Goal: Transaction & Acquisition: Purchase product/service

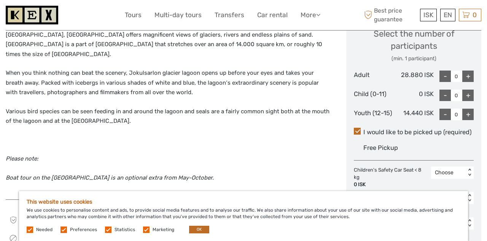
scroll to position [333, 0]
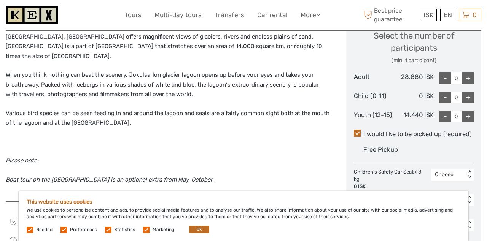
click at [433, 15] on span "ISK" at bounding box center [429, 15] width 10 height 8
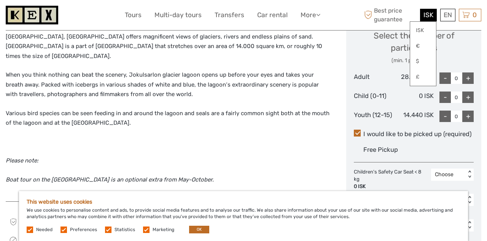
click at [429, 62] on link "$" at bounding box center [424, 61] width 26 height 14
click at [299, 120] on p "Various bird species can be seen feeding in and around the lagoon and seals are…" at bounding box center [168, 118] width 325 height 19
click at [429, 13] on div "$ ISK € $ £" at bounding box center [431, 15] width 11 height 13
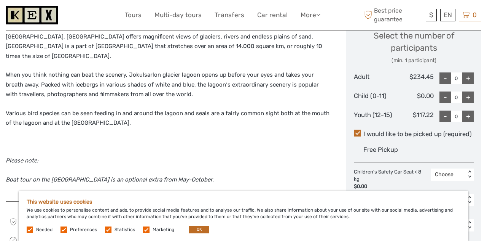
click at [430, 17] on span "$" at bounding box center [432, 15] width 4 height 8
click at [390, 87] on div "Select the number of participants (min. 1 participant) Adult $234.45 - 0 + Chil…" at bounding box center [414, 72] width 120 height 106
click at [447, 14] on div "EN English Español Deutsch" at bounding box center [448, 15] width 15 height 13
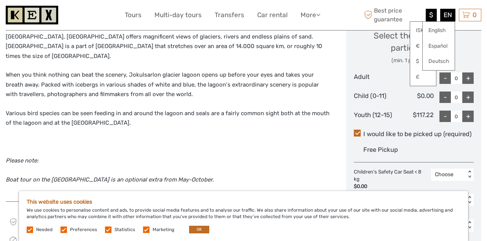
click at [444, 32] on link "English" at bounding box center [439, 31] width 32 height 14
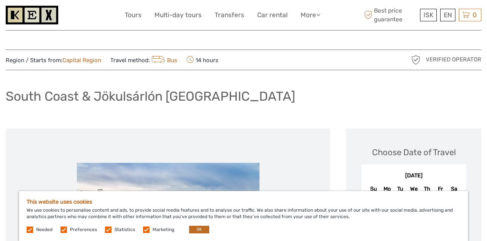
click at [432, 17] on span "ISK" at bounding box center [429, 15] width 10 height 8
click at [424, 63] on link "$" at bounding box center [424, 61] width 26 height 14
click at [421, 58] on link "$" at bounding box center [424, 61] width 26 height 14
click at [422, 64] on link "$" at bounding box center [424, 61] width 26 height 14
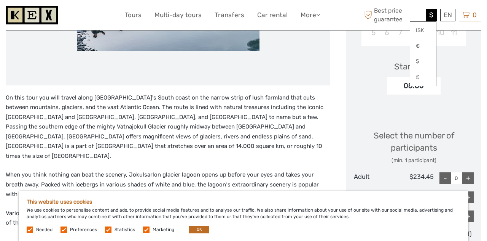
scroll to position [230, 0]
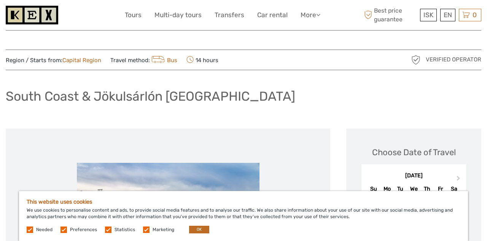
click at [385, 21] on span "Best price guarantee" at bounding box center [391, 14] width 56 height 17
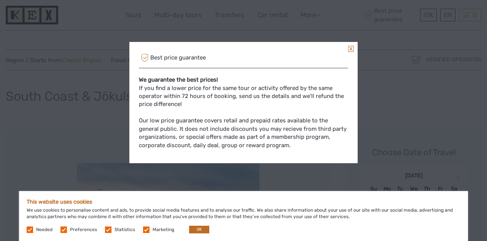
click at [380, 120] on div "Best price guarantee We guarantee the best prices! If you find a lower price fo…" at bounding box center [243, 120] width 487 height 241
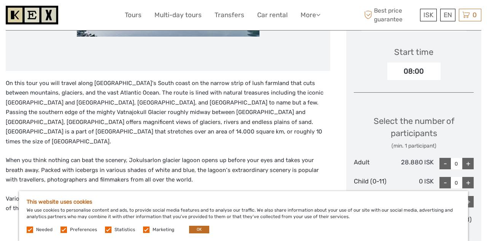
scroll to position [251, 0]
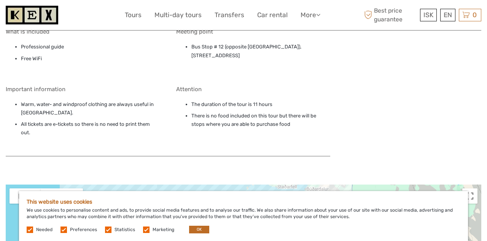
scroll to position [631, 0]
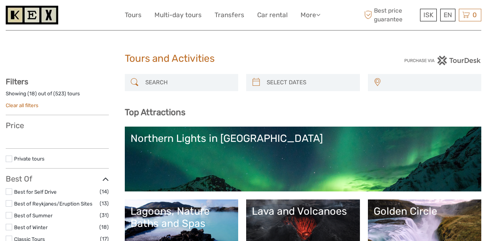
select select
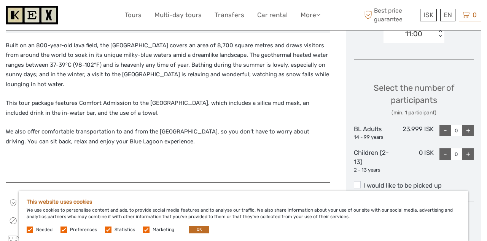
scroll to position [294, 0]
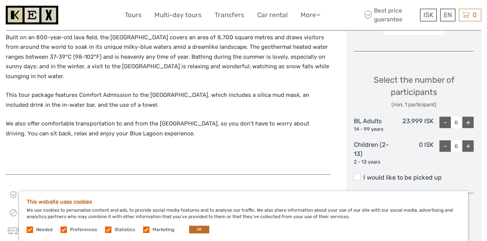
click at [433, 17] on span "ISK" at bounding box center [429, 15] width 10 height 8
click at [429, 63] on link "$" at bounding box center [424, 61] width 26 height 14
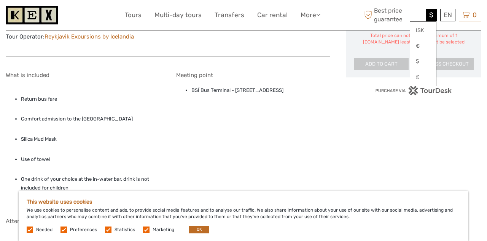
scroll to position [502, 0]
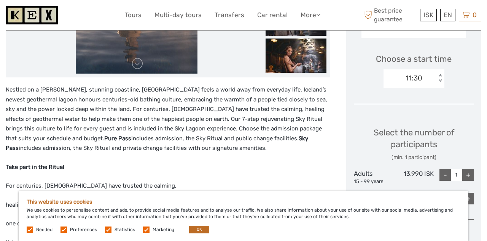
scroll to position [245, 0]
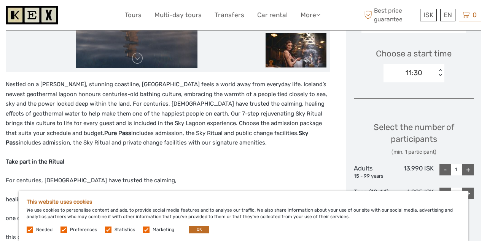
click at [435, 16] on div "ISK ISK € $ £" at bounding box center [428, 15] width 17 height 13
click at [426, 63] on link "$" at bounding box center [424, 61] width 26 height 14
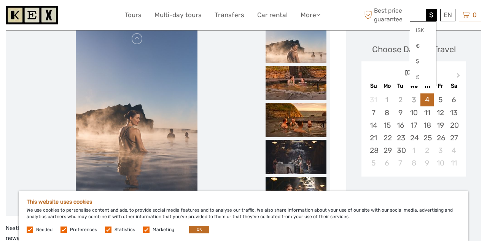
scroll to position [109, 0]
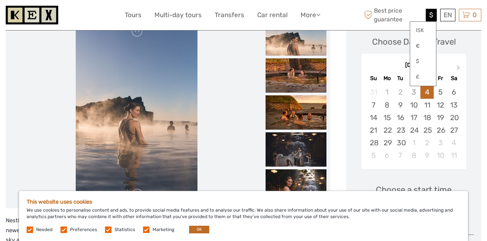
click at [310, 190] on img at bounding box center [296, 186] width 61 height 34
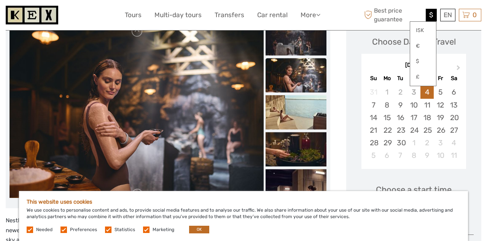
click at [318, 137] on img at bounding box center [296, 149] width 61 height 34
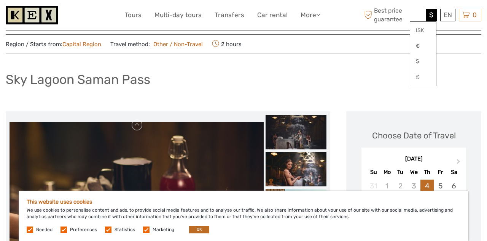
scroll to position [0, 0]
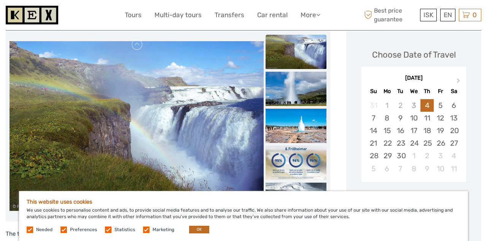
scroll to position [98, 0]
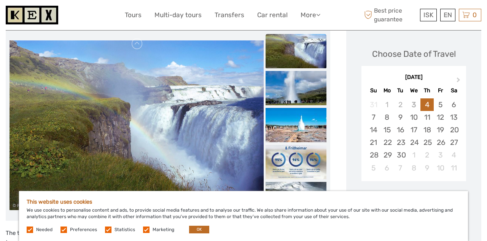
click at [395, 117] on div "9" at bounding box center [400, 117] width 13 height 13
click at [421, 118] on div "11" at bounding box center [427, 117] width 13 height 13
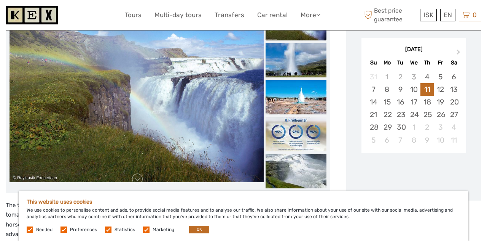
scroll to position [143, 0]
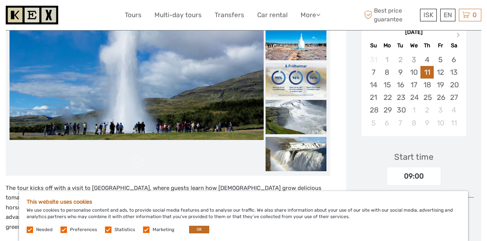
click at [445, 74] on div "12" at bounding box center [440, 72] width 13 height 13
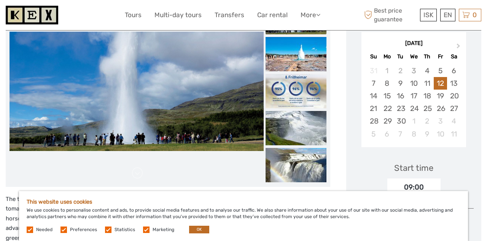
scroll to position [132, 0]
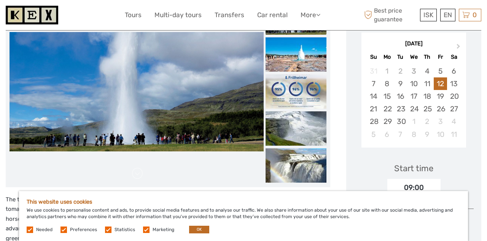
click at [420, 83] on div "10" at bounding box center [413, 83] width 13 height 13
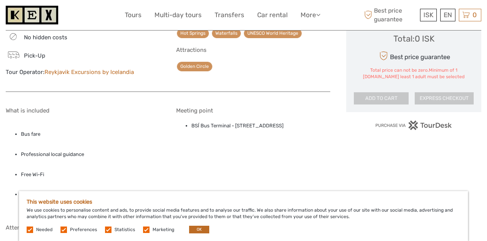
scroll to position [490, 0]
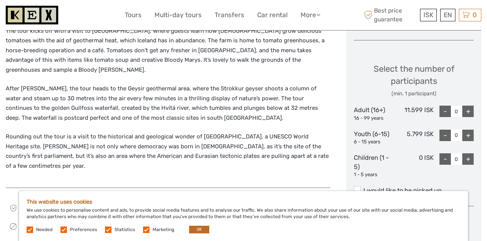
scroll to position [296, 0]
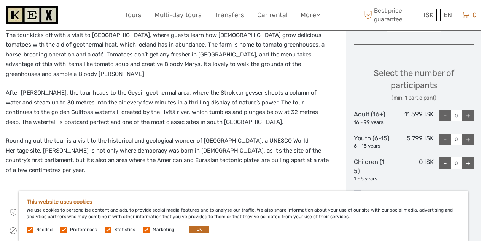
click at [470, 115] on div "+" at bounding box center [468, 115] width 11 height 11
type input "1"
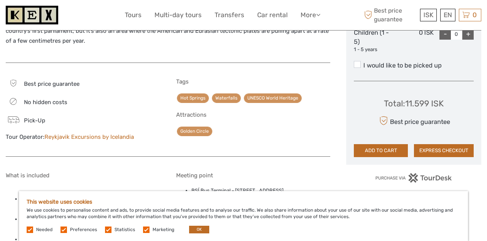
scroll to position [429, 0]
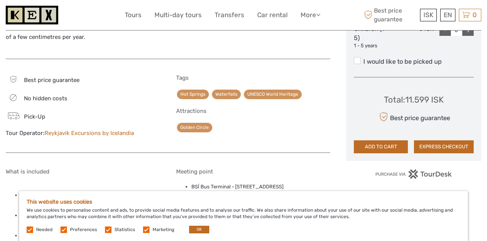
click at [394, 147] on button "ADD TO CART" at bounding box center [381, 146] width 54 height 13
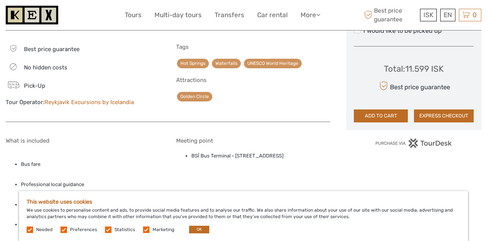
scroll to position [465, 0]
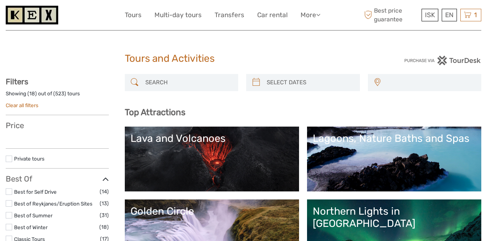
select select
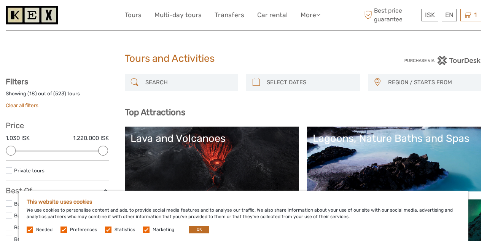
click at [481, 16] on div "1 Items The Golden Circle & Friðheimar Greenhouse 1x Adult (16+) Wednesday, 10 …" at bounding box center [471, 15] width 21 height 13
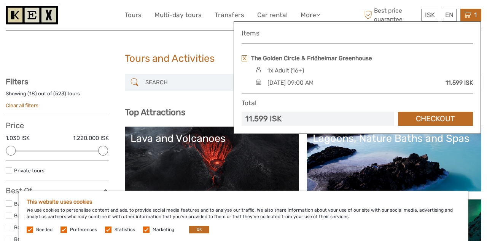
click at [445, 122] on link "Checkout" at bounding box center [435, 119] width 75 height 14
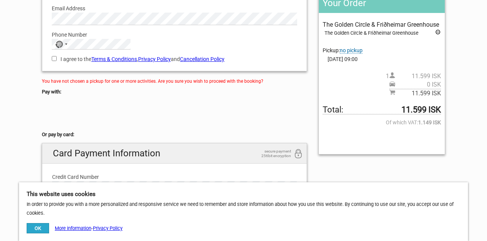
scroll to position [120, 0]
click at [431, 110] on strong "11.599 ISK" at bounding box center [422, 109] width 40 height 8
click at [428, 113] on strong "11.599 ISK" at bounding box center [422, 109] width 40 height 8
copy strong "11.599 ISK"
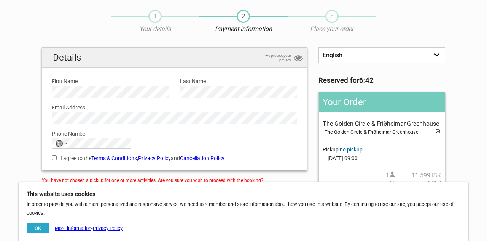
scroll to position [19, 0]
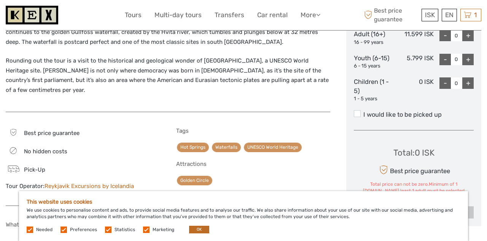
scroll to position [377, 0]
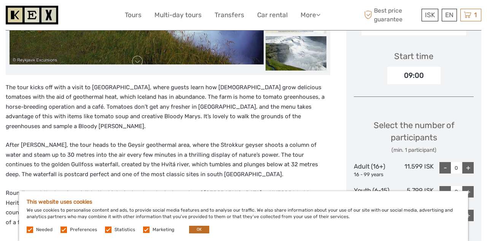
click at [471, 169] on div "+" at bounding box center [468, 167] width 11 height 11
type input "1"
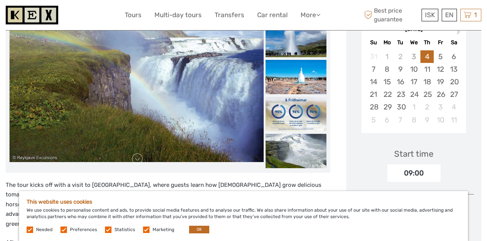
scroll to position [135, 0]
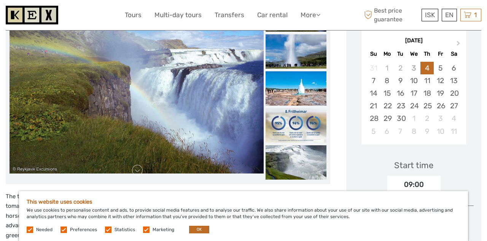
click at [419, 120] on div "1" at bounding box center [413, 118] width 13 height 13
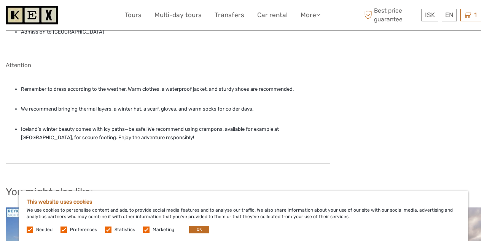
scroll to position [650, 0]
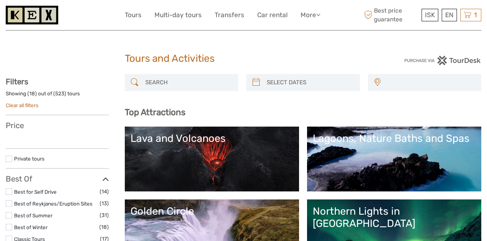
select select
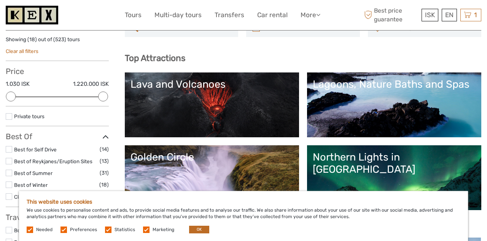
scroll to position [55, 0]
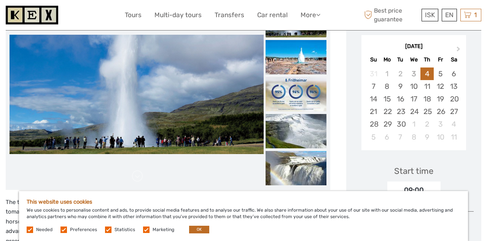
scroll to position [129, 0]
click at [91, 97] on img at bounding box center [137, 94] width 254 height 119
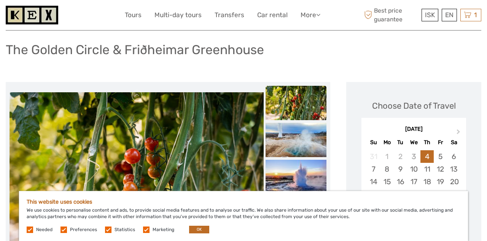
scroll to position [53, 0]
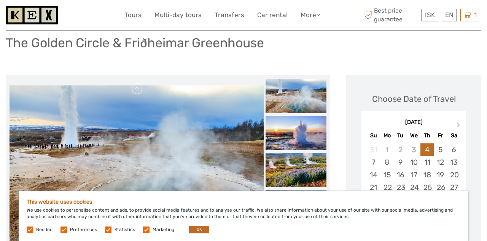
click at [416, 163] on div "10" at bounding box center [413, 162] width 13 height 13
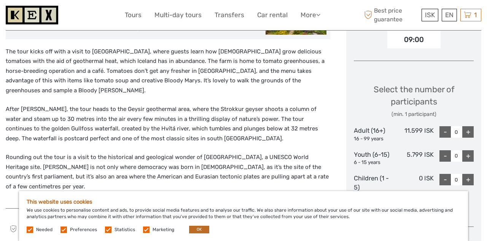
scroll to position [280, 0]
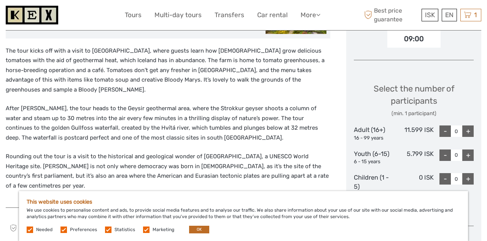
click at [471, 133] on div "+" at bounding box center [468, 130] width 11 height 11
type input "1"
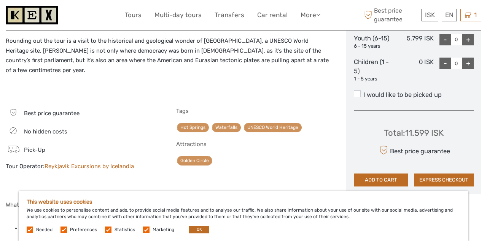
scroll to position [396, 0]
click at [394, 182] on button "ADD TO CART" at bounding box center [381, 179] width 54 height 13
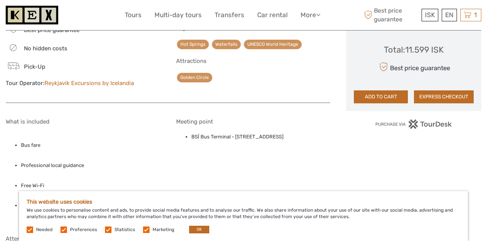
scroll to position [481, 0]
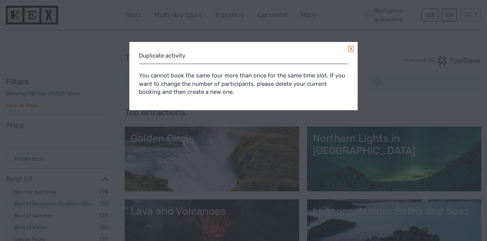
select select
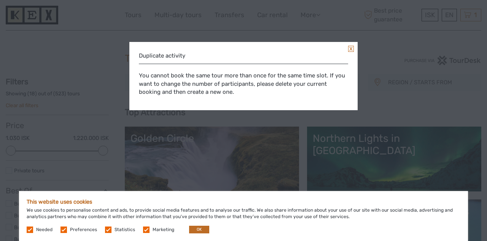
click at [350, 51] on link at bounding box center [351, 49] width 6 height 6
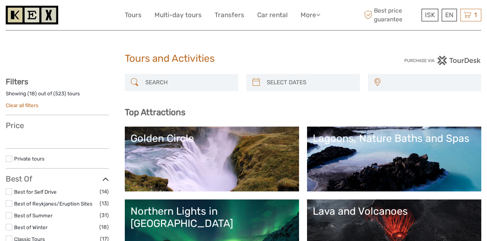
select select
click at [468, 20] on div "1 Items The Golden Circle & Friðheimar Greenhouse 1x Adult (16+) Wednesday, 10 …" at bounding box center [471, 15] width 21 height 13
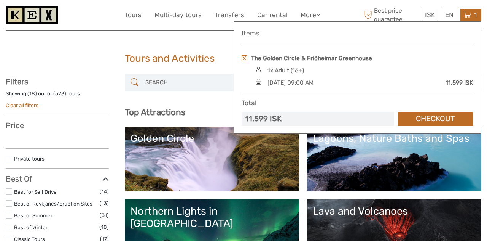
select select
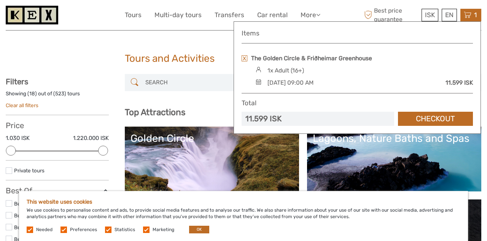
click at [444, 121] on link "Checkout" at bounding box center [435, 119] width 75 height 14
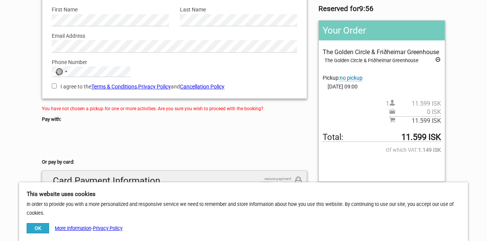
scroll to position [83, 0]
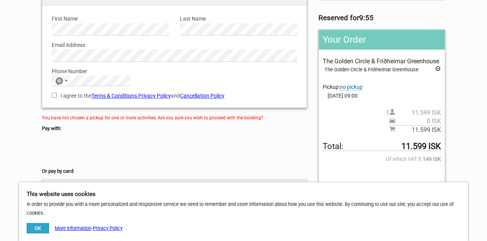
click at [358, 90] on span "no pickup" at bounding box center [351, 87] width 23 height 6
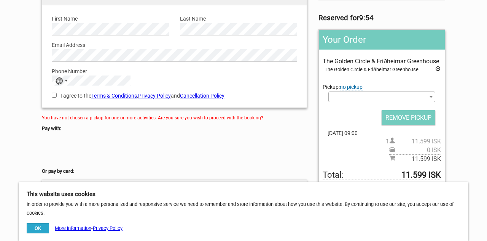
click at [420, 101] on span at bounding box center [382, 96] width 107 height 11
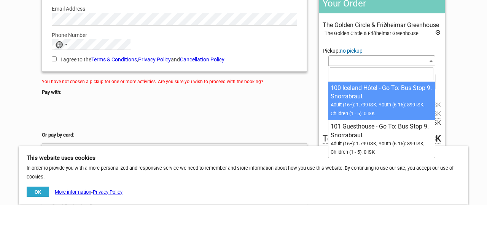
scroll to position [83, 0]
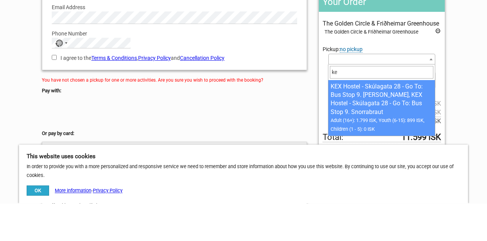
type input "kex"
select select "1093190"
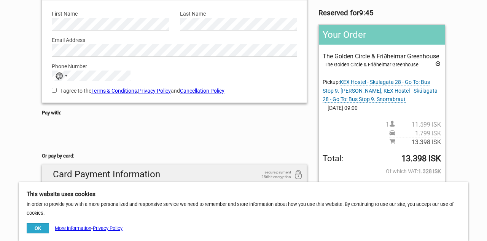
scroll to position [89, 0]
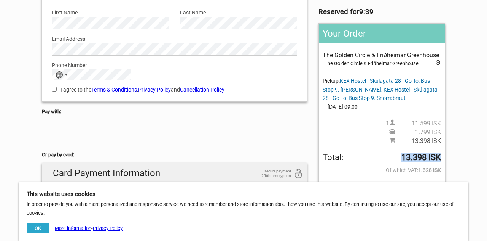
copy strong "13.398 ISK"
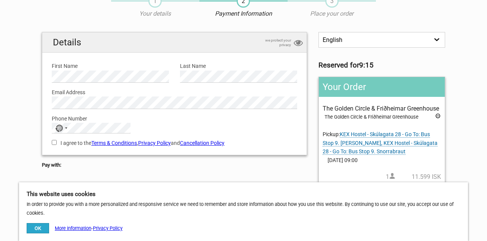
scroll to position [40, 0]
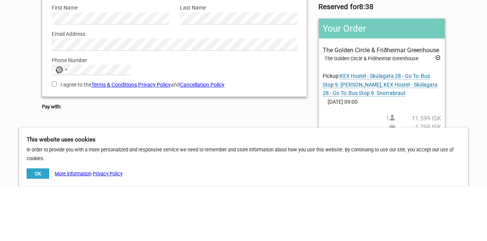
click at [72, 142] on label "I agree to the Terms & Conditions , Privacy Policy and Cancellation Policy" at bounding box center [175, 139] width 246 height 8
click at [57, 141] on input "I agree to the Terms & Conditions , Privacy Policy and Cancellation Policy" at bounding box center [54, 138] width 5 height 5
checkbox input "true"
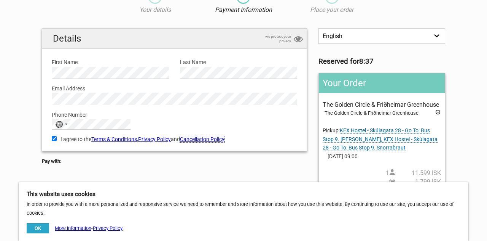
click at [216, 139] on link "Cancellation Policy" at bounding box center [202, 139] width 45 height 6
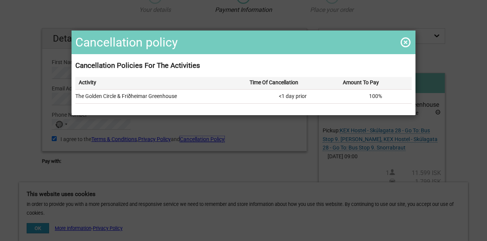
scroll to position [27, 0]
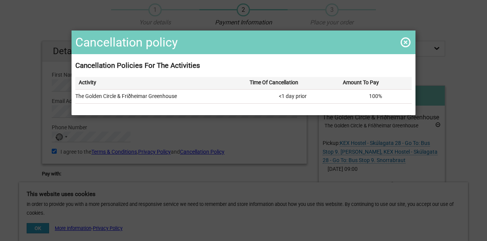
click at [411, 43] on span at bounding box center [406, 42] width 12 height 12
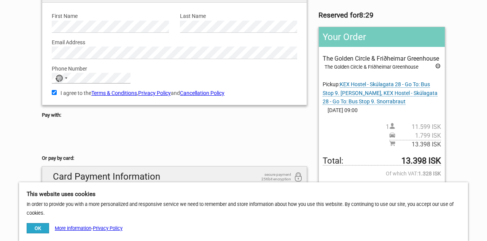
scroll to position [89, 0]
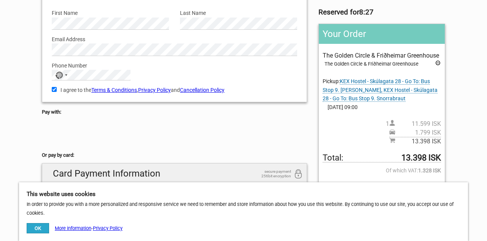
click at [55, 75] on div "No country selected" at bounding box center [59, 75] width 8 height 7
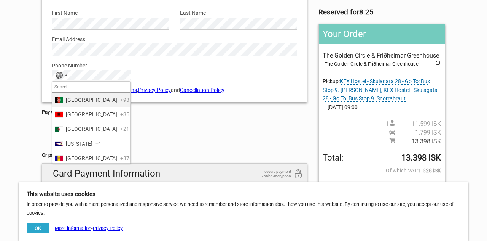
type input "1"
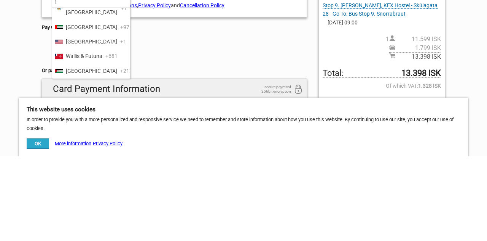
scroll to position [776, 0]
click at [120, 128] on span "+1" at bounding box center [123, 126] width 6 height 8
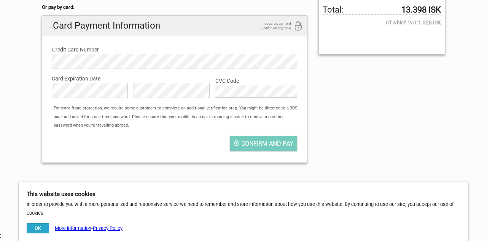
scroll to position [257, 0]
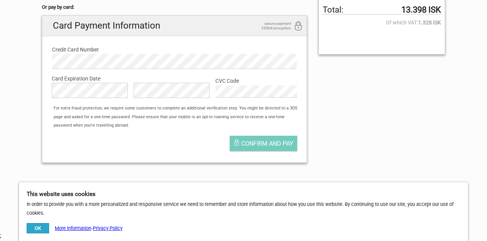
scroll to position [236, 0]
click at [277, 145] on span "Confirm and pay" at bounding box center [267, 144] width 52 height 7
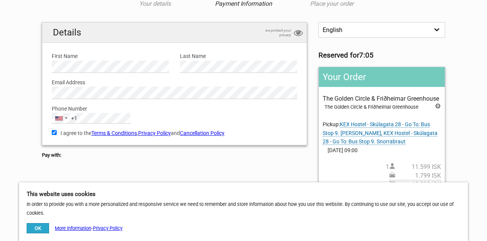
scroll to position [54, 0]
